Goal: Check status: Check status

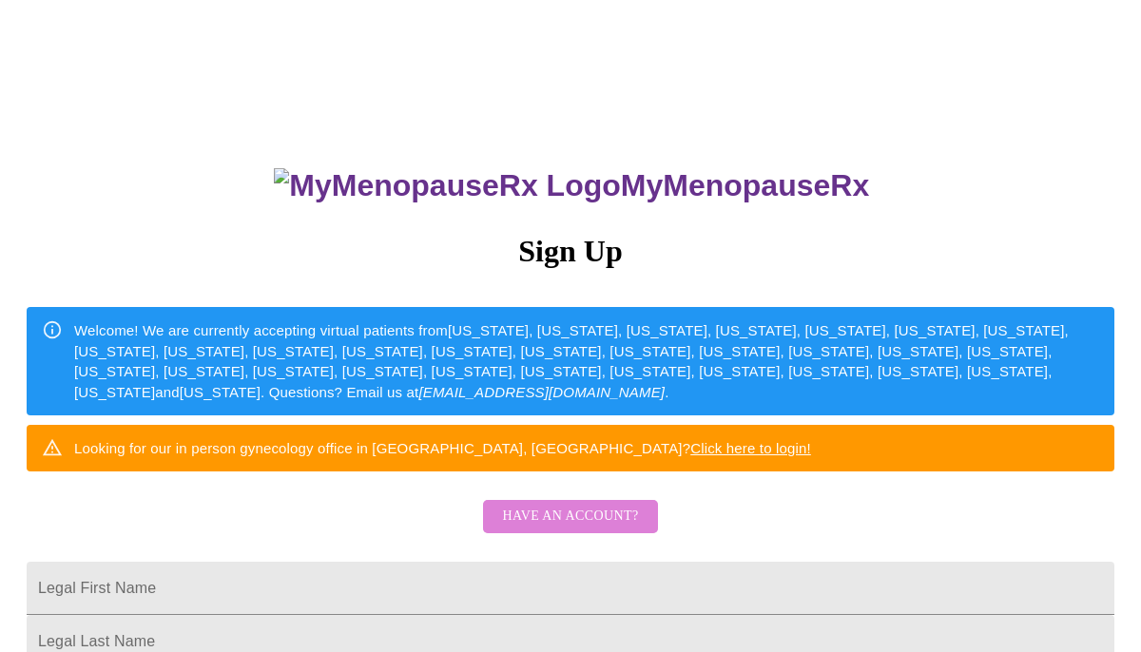
click at [575, 529] on span "Have an account?" at bounding box center [570, 517] width 136 height 24
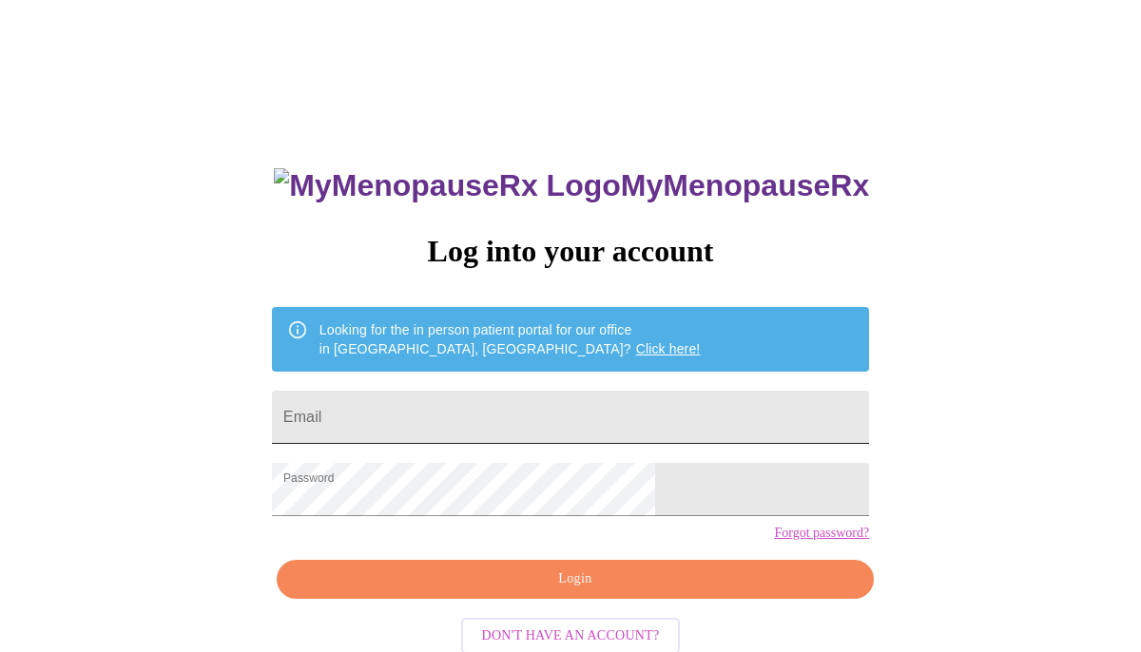
click at [534, 381] on form "Email" at bounding box center [570, 417] width 597 height 72
click at [464, 403] on input "Email" at bounding box center [570, 417] width 597 height 53
type input "[EMAIL_ADDRESS][DOMAIN_NAME]"
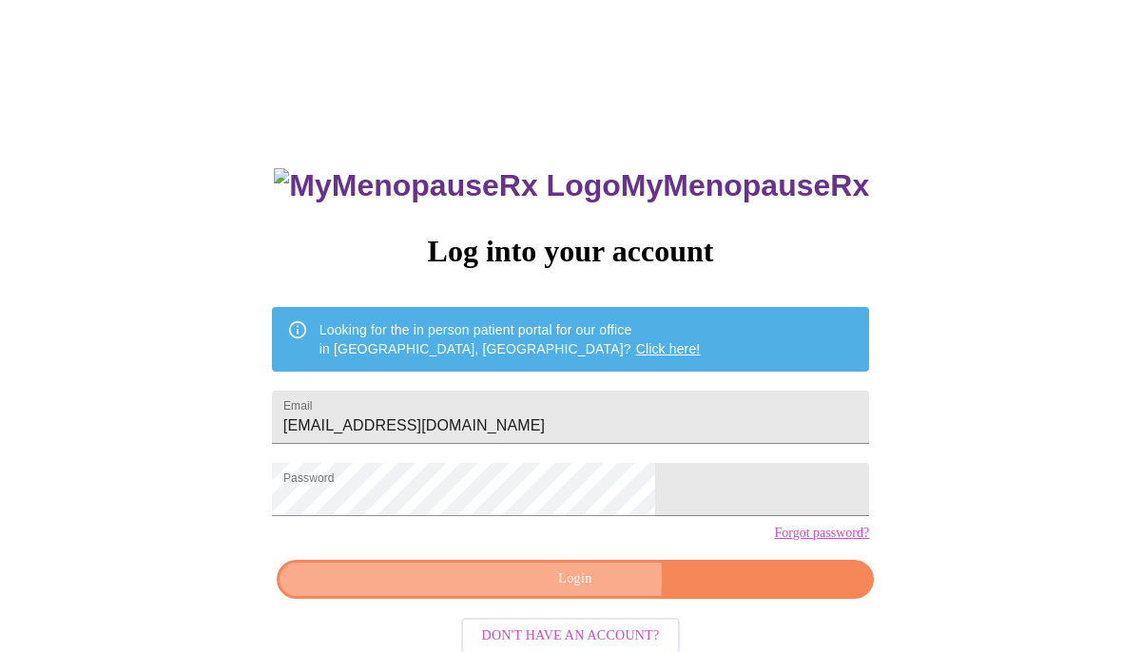
click at [515, 592] on span "Login" at bounding box center [576, 580] width 554 height 24
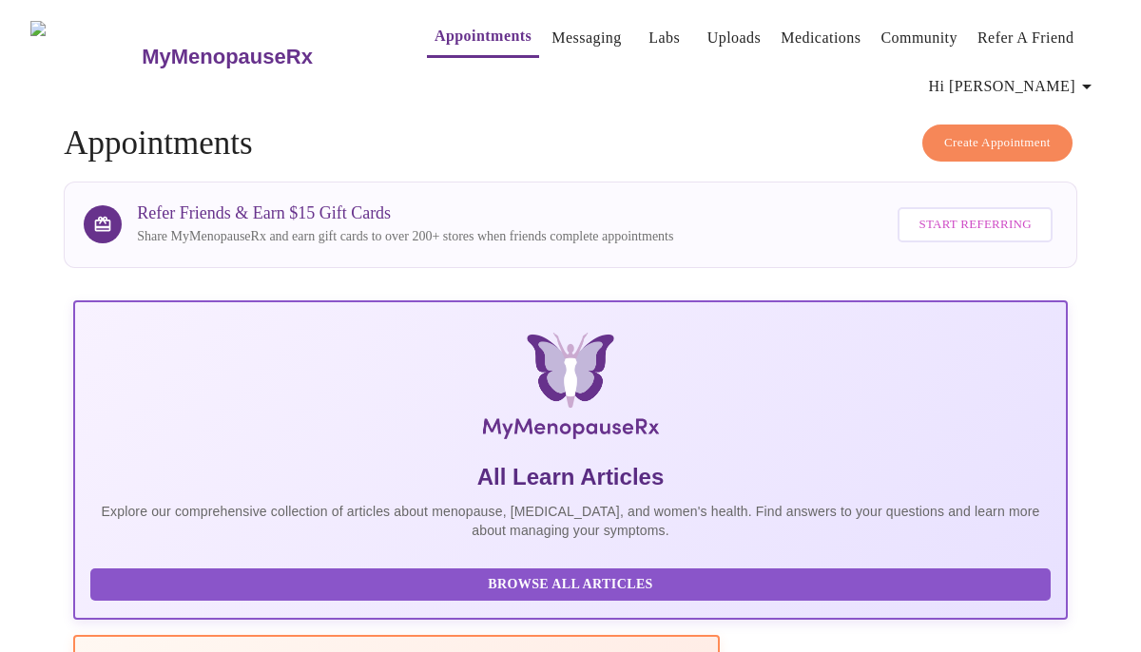
click at [552, 29] on link "Messaging" at bounding box center [586, 38] width 69 height 27
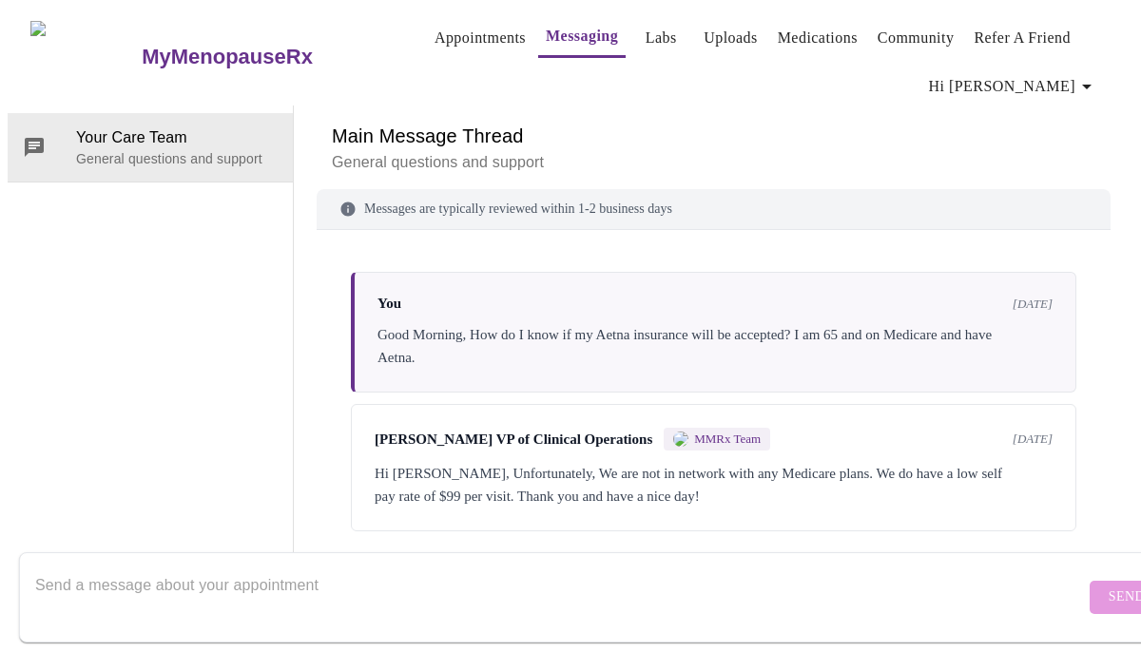
scroll to position [98, 0]
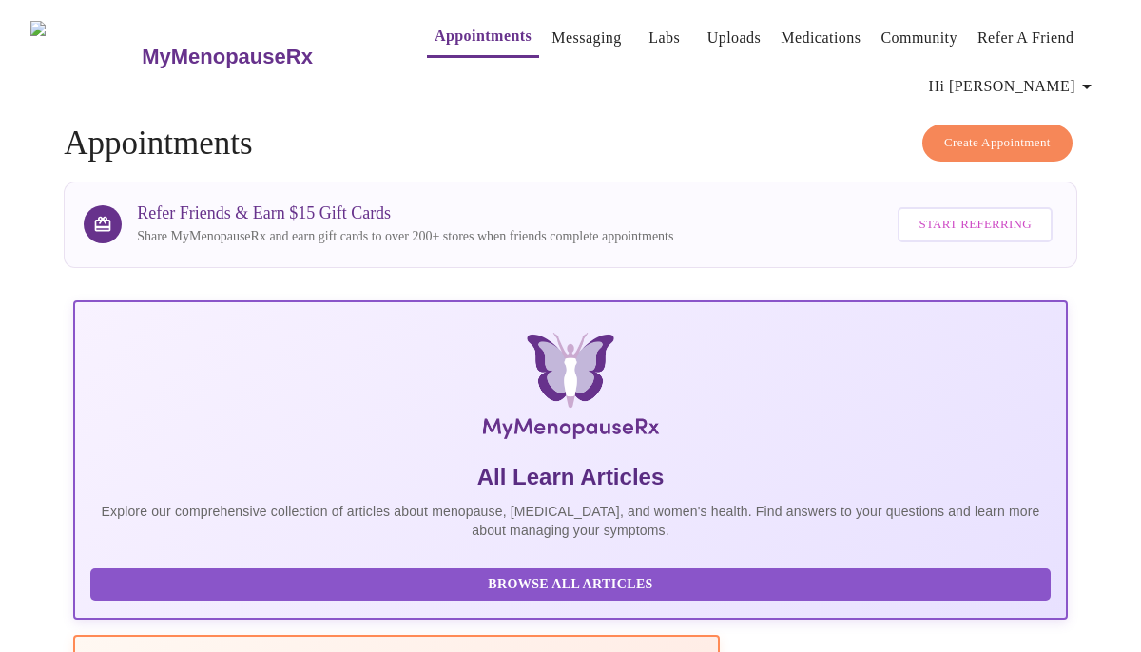
click at [649, 30] on link "Labs" at bounding box center [664, 38] width 31 height 27
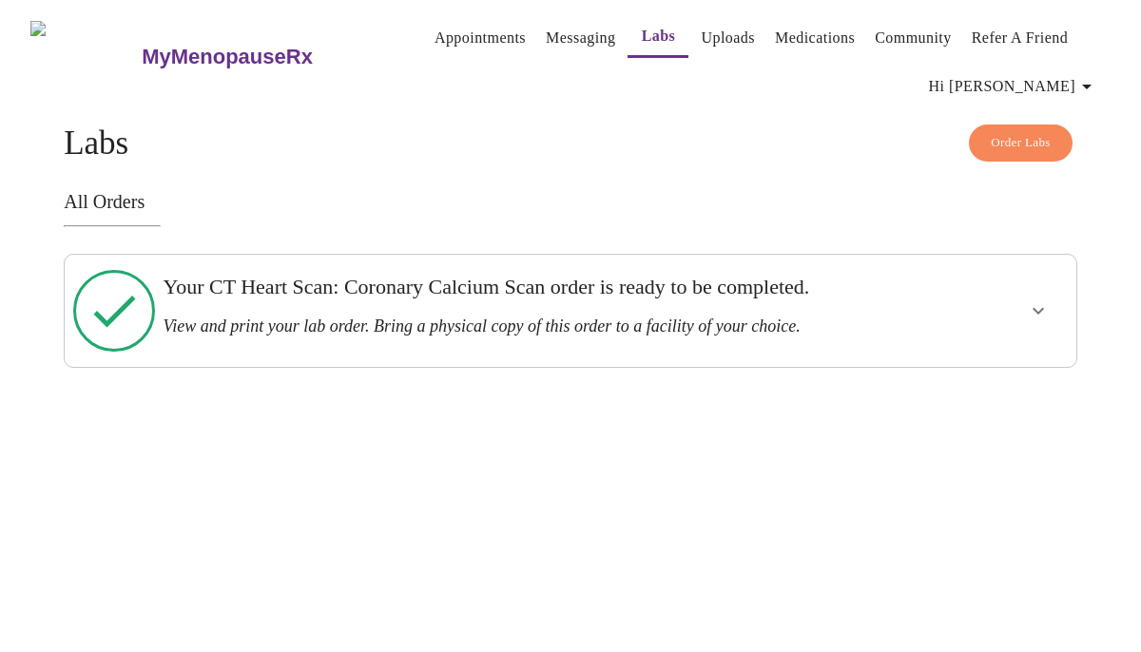
click at [572, 295] on h3 "Your CT Heart Scan: Coronary Calcium Scan order is ready to be completed." at bounding box center [521, 287] width 717 height 25
click at [1048, 305] on icon "show more" at bounding box center [1038, 311] width 23 height 23
click at [1012, 368] on span "View Order" at bounding box center [993, 380] width 86 height 24
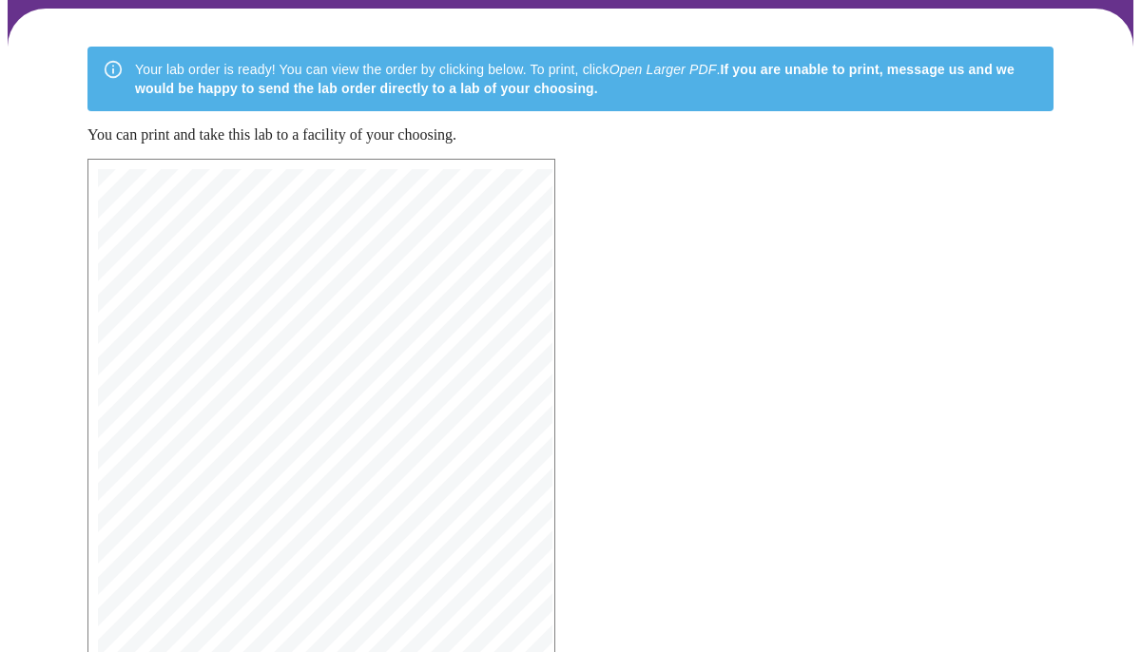
scroll to position [415, 0]
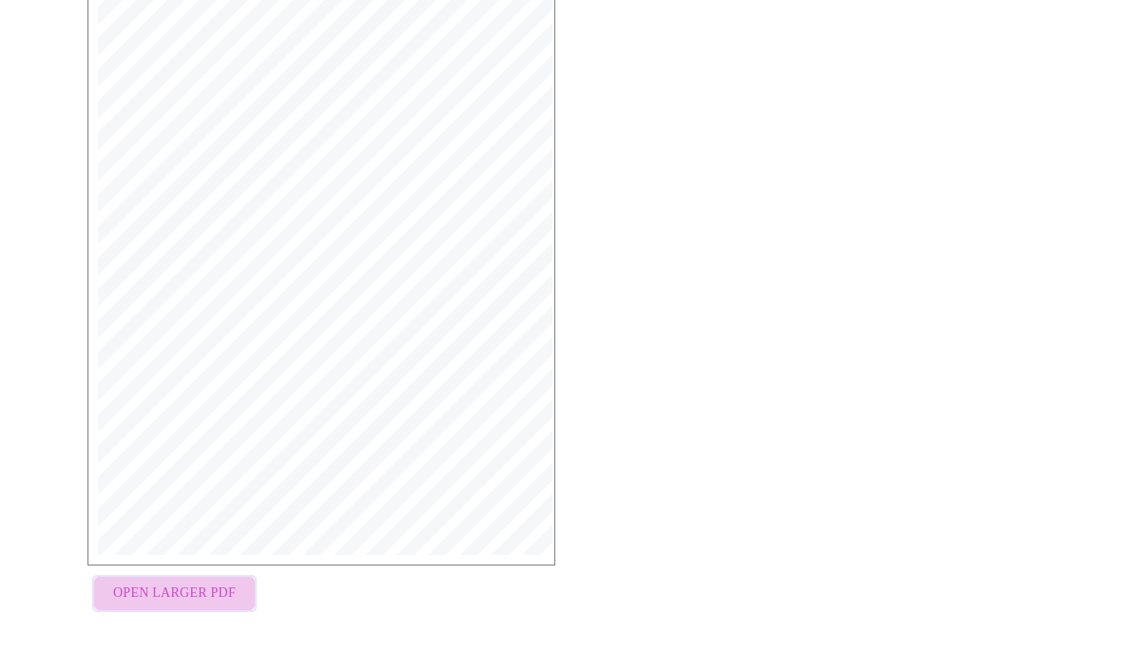
click at [187, 583] on span "Open Larger PDF" at bounding box center [174, 594] width 123 height 24
